Goal: Transaction & Acquisition: Purchase product/service

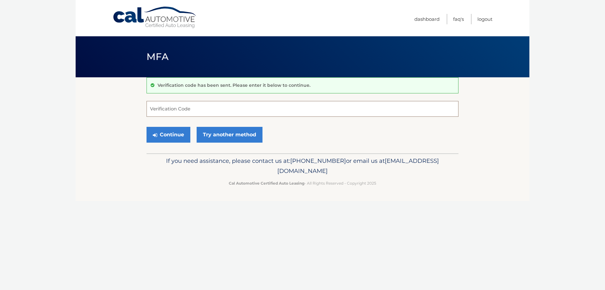
click at [171, 108] on input "Verification Code" at bounding box center [303, 109] width 312 height 16
type input "735003"
click at [161, 135] on button "Continue" at bounding box center [169, 135] width 44 height 16
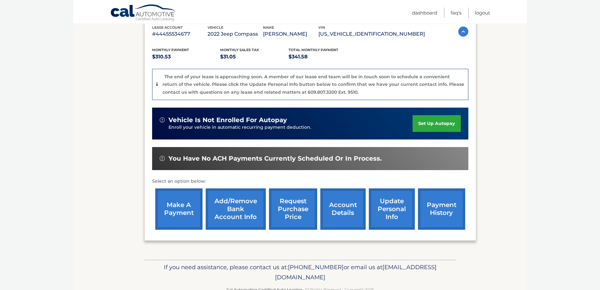
scroll to position [131, 0]
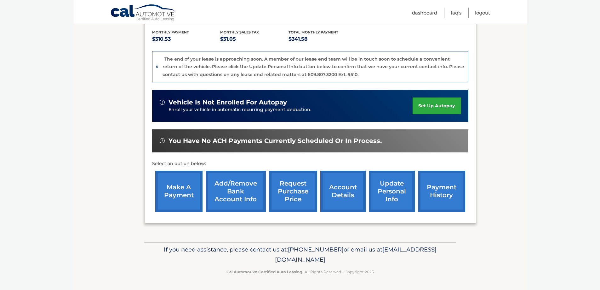
click at [171, 188] on link "make a payment" at bounding box center [178, 191] width 47 height 41
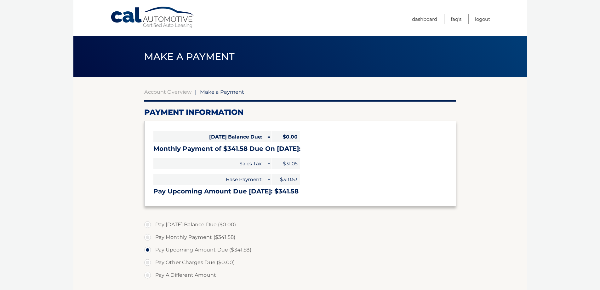
select select "MjRjMTA3MDItNmZkZi00YTk1LTlkMzktMjFkOTg4ODU2Y2Yx"
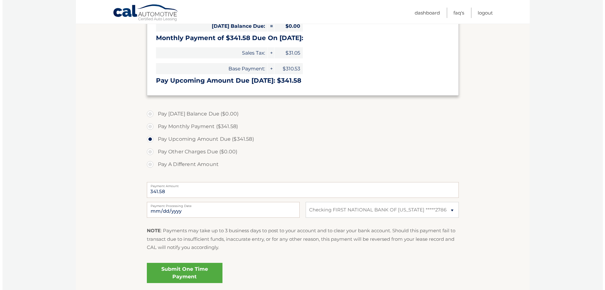
scroll to position [126, 0]
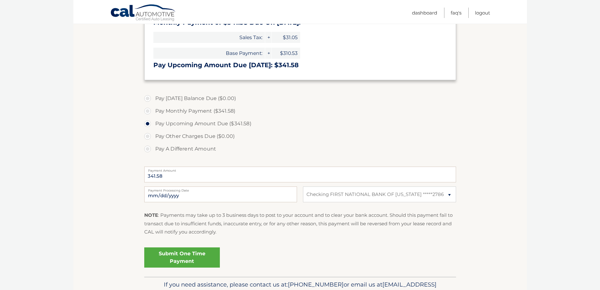
click at [191, 258] on link "Submit One Time Payment" at bounding box center [182, 257] width 76 height 20
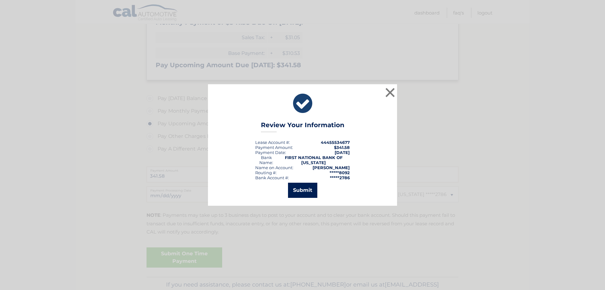
click at [304, 189] on button "Submit" at bounding box center [302, 190] width 29 height 15
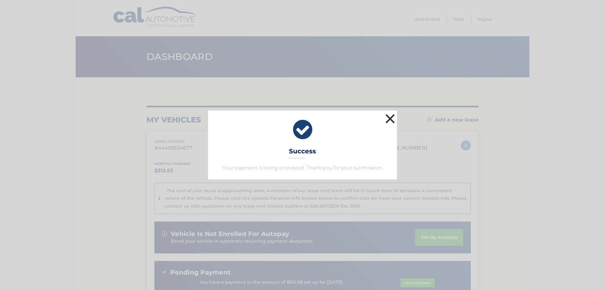
click at [388, 118] on button "×" at bounding box center [390, 118] width 13 height 13
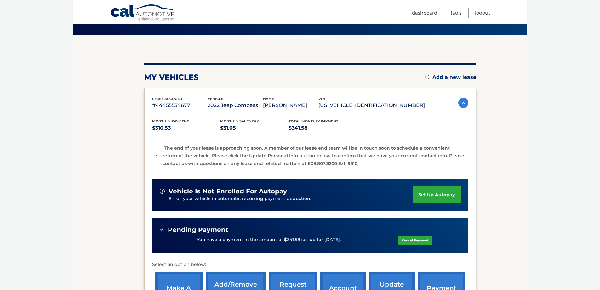
scroll to position [32, 0]
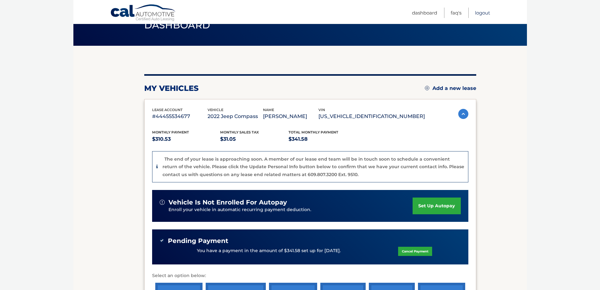
click at [483, 13] on link "Logout" at bounding box center [482, 13] width 15 height 10
